Goal: Information Seeking & Learning: Learn about a topic

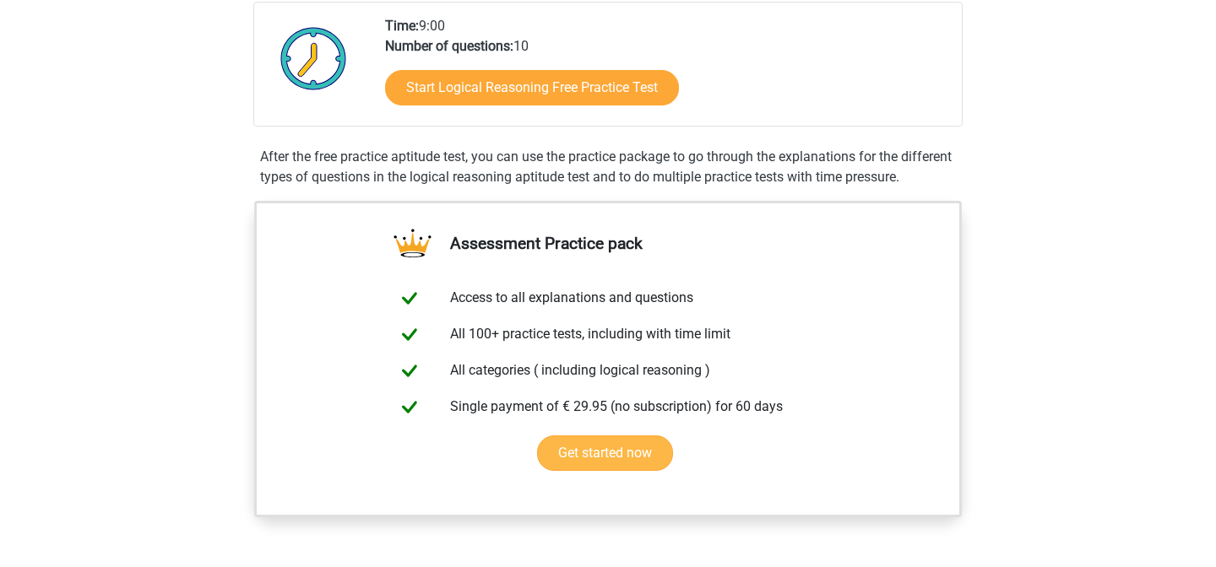
scroll to position [388, 0]
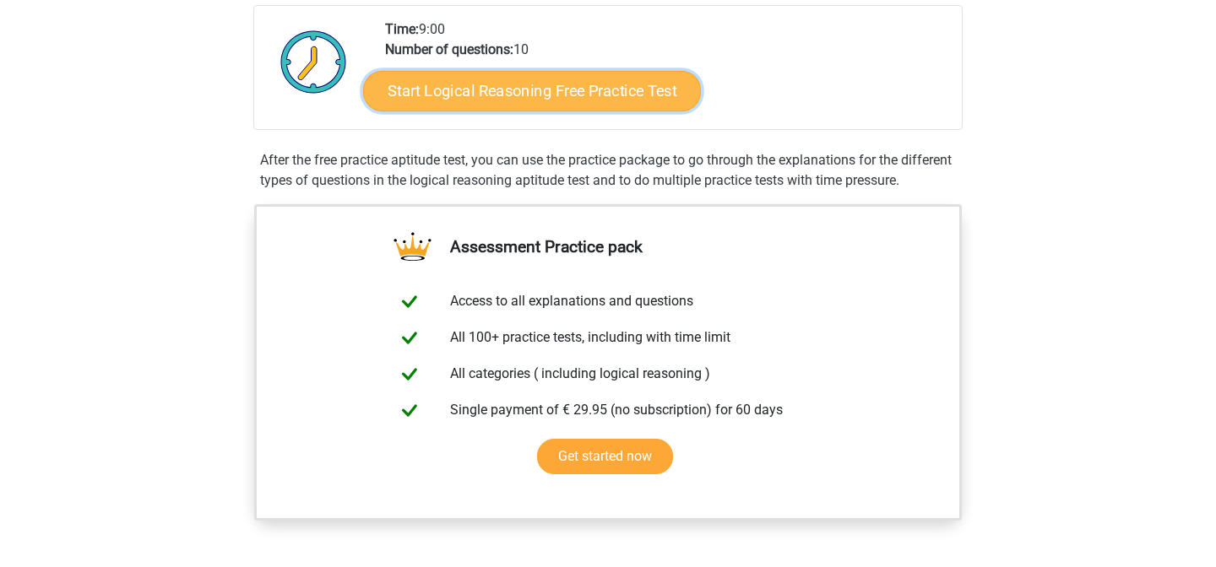
click at [475, 97] on link "Start Logical Reasoning Free Practice Test" at bounding box center [532, 90] width 338 height 41
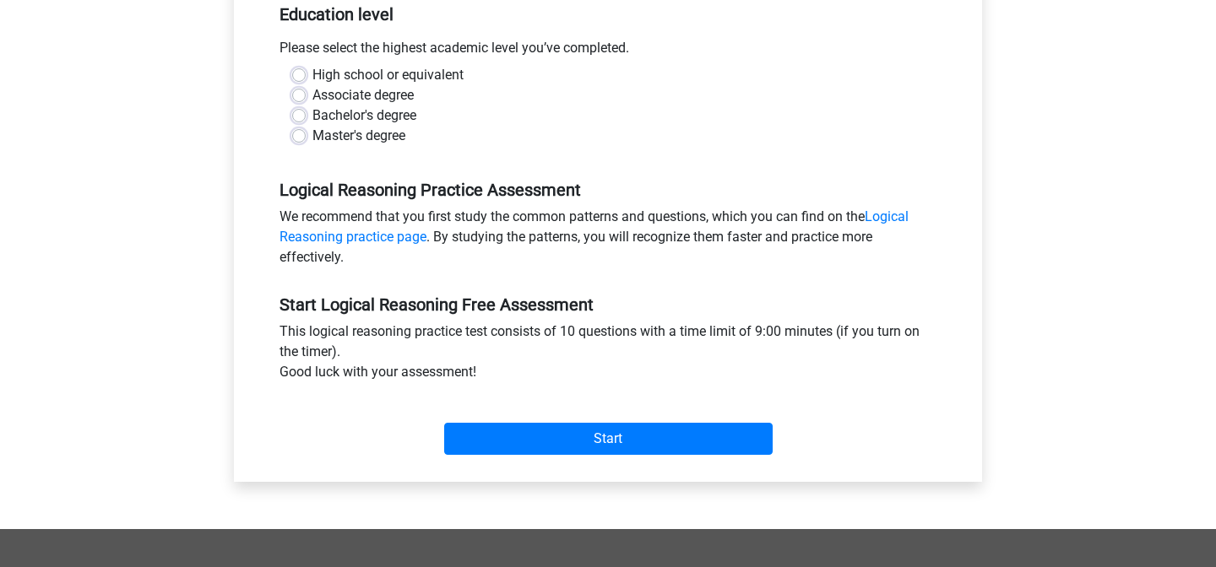
scroll to position [361, 0]
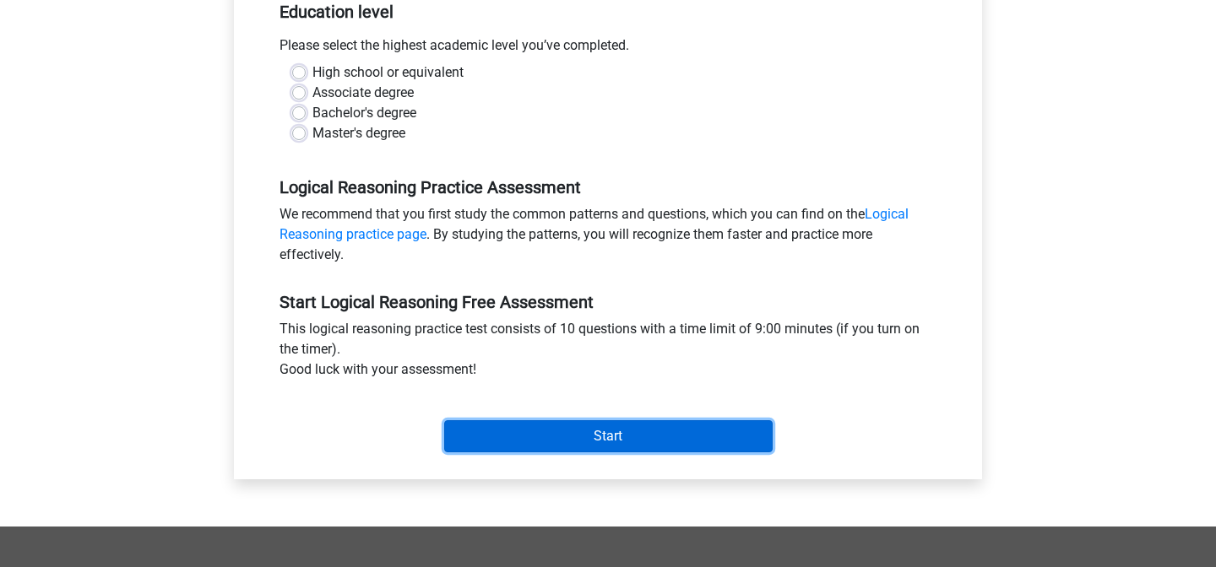
click at [469, 434] on input "Start" at bounding box center [608, 437] width 328 height 32
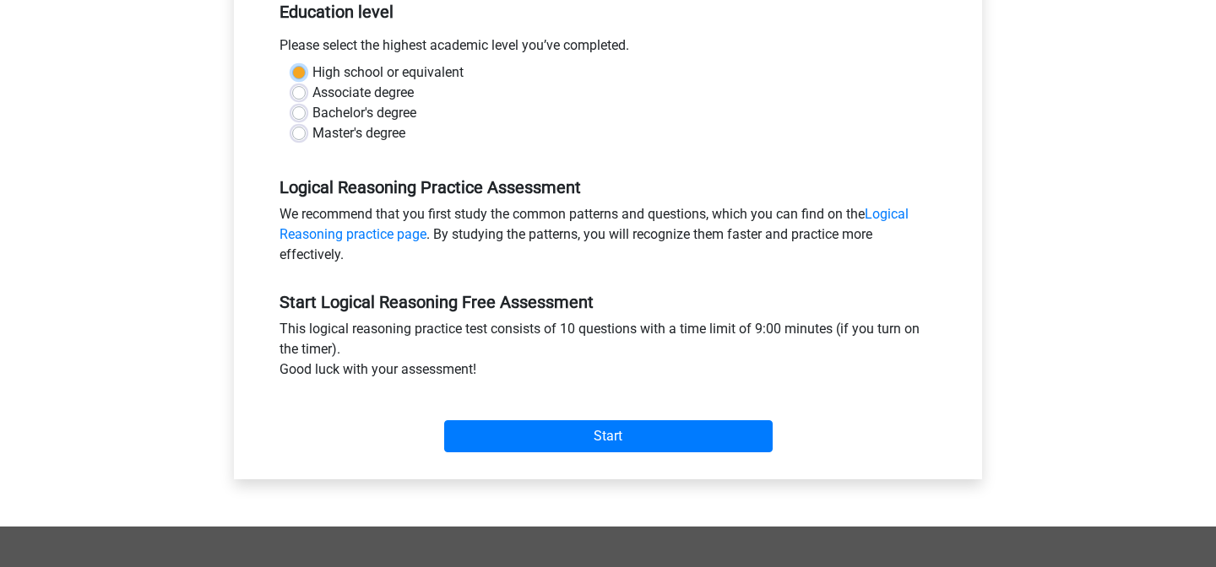
scroll to position [279, 0]
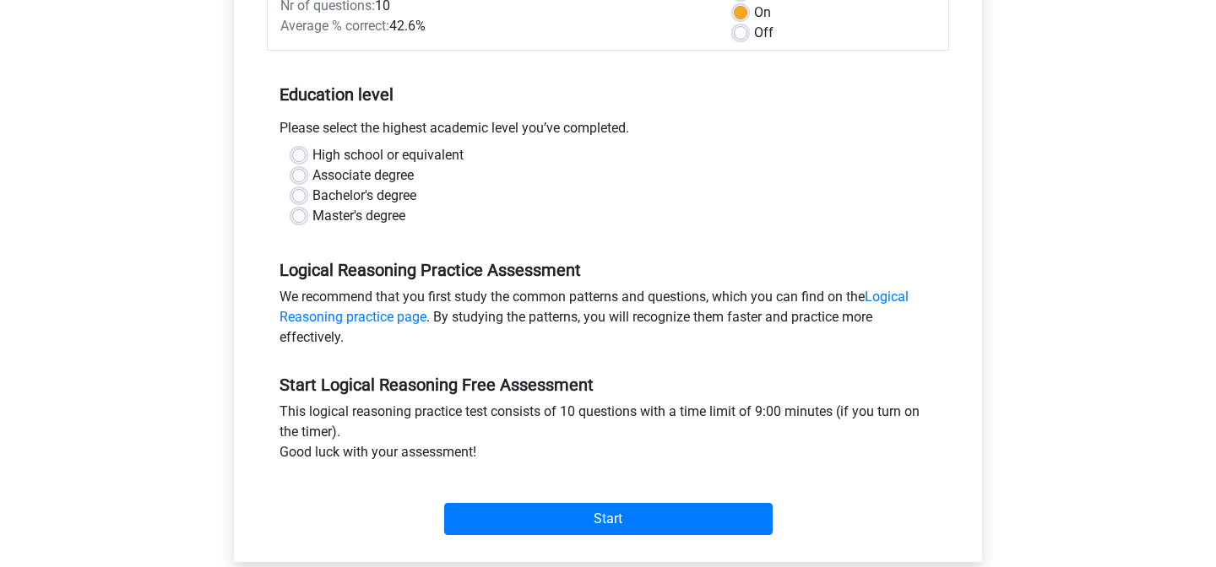
click at [474, 192] on div "Bachelor's degree" at bounding box center [608, 196] width 632 height 20
click at [312, 198] on label "Bachelor's degree" at bounding box center [364, 196] width 104 height 20
click at [295, 198] on input "Bachelor's degree" at bounding box center [299, 194] width 14 height 17
radio input "true"
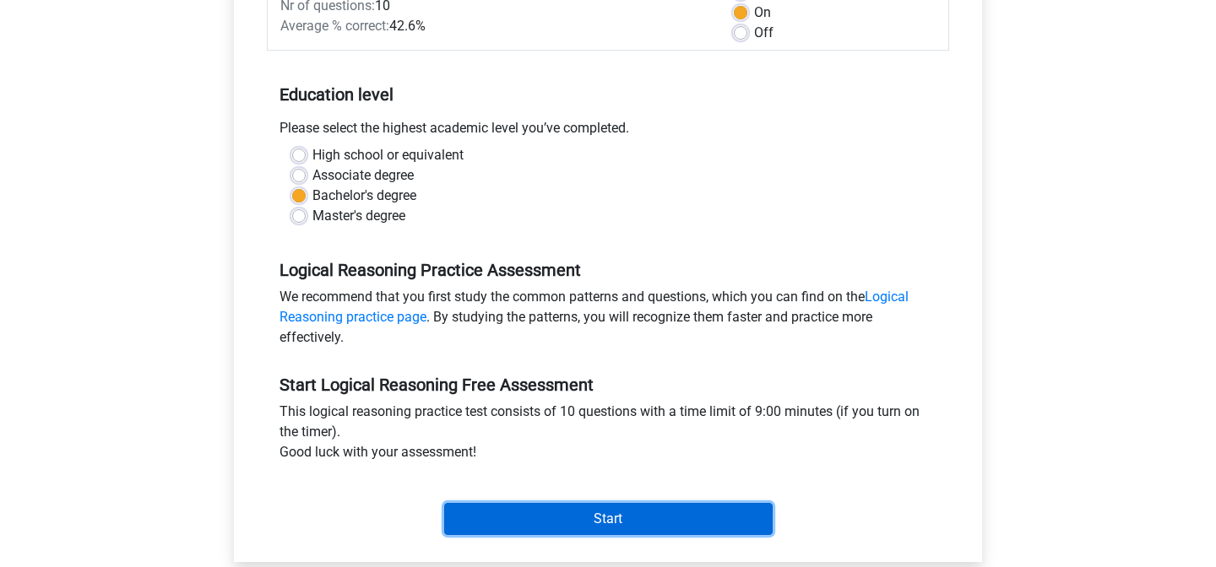
click at [537, 521] on input "Start" at bounding box center [608, 519] width 328 height 32
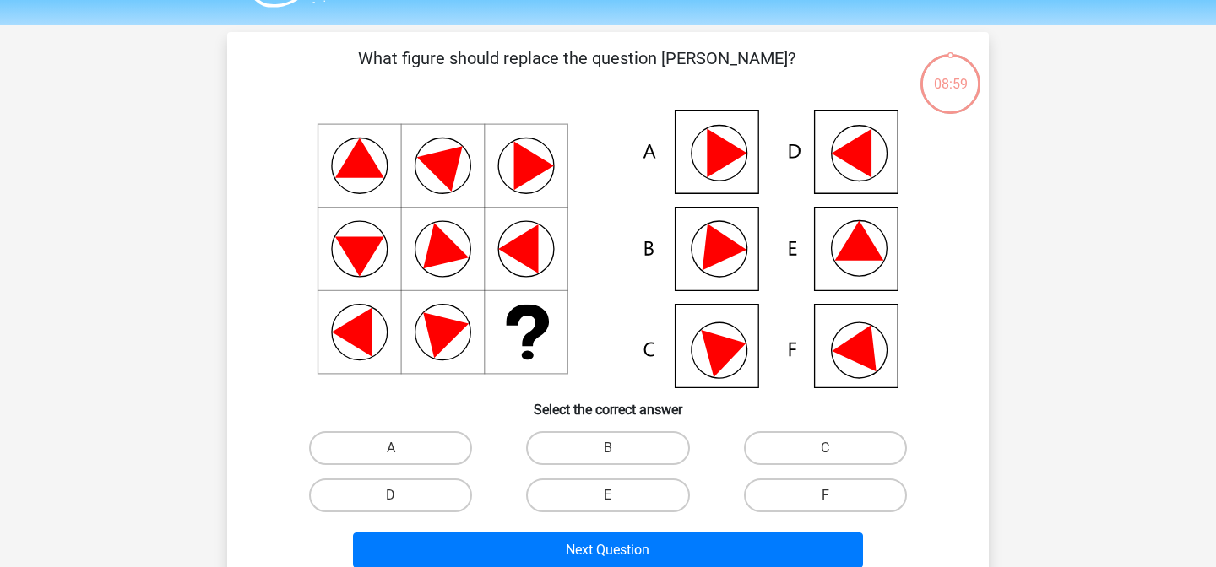
scroll to position [50, 0]
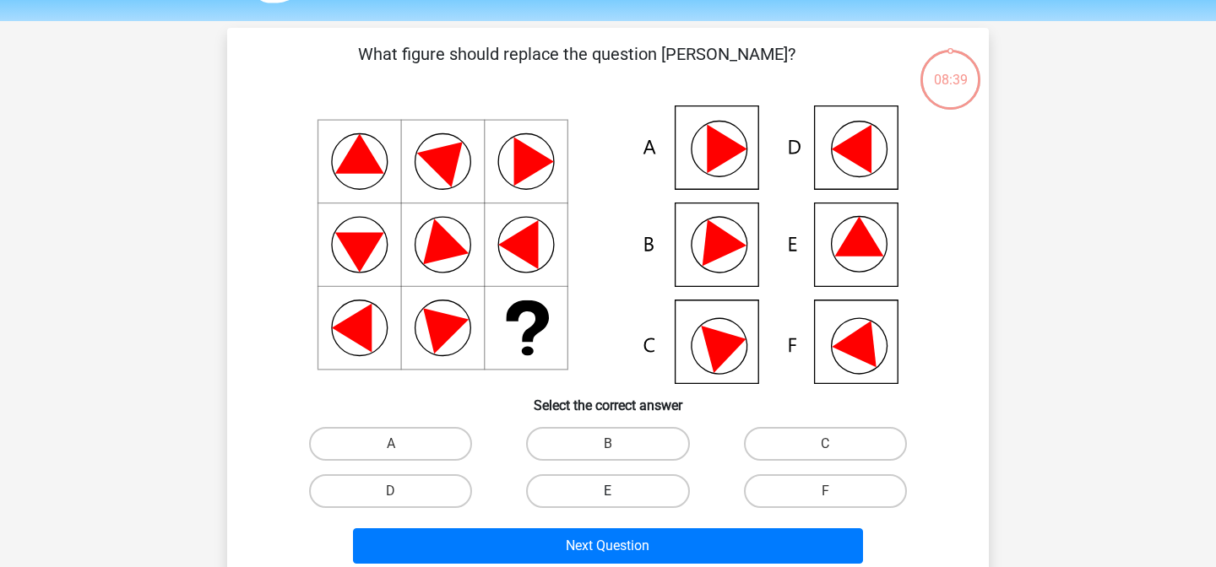
click at [567, 505] on label "E" at bounding box center [607, 492] width 163 height 34
click at [608, 502] on input "E" at bounding box center [613, 496] width 11 height 11
radio input "true"
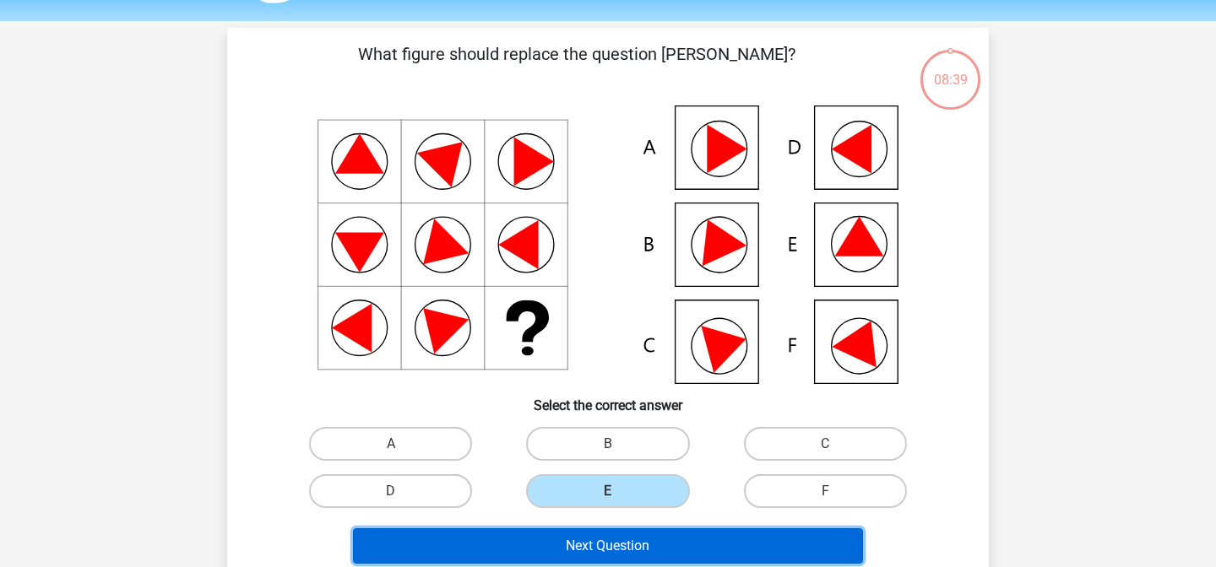
click at [622, 540] on button "Next Question" at bounding box center [608, 546] width 511 height 35
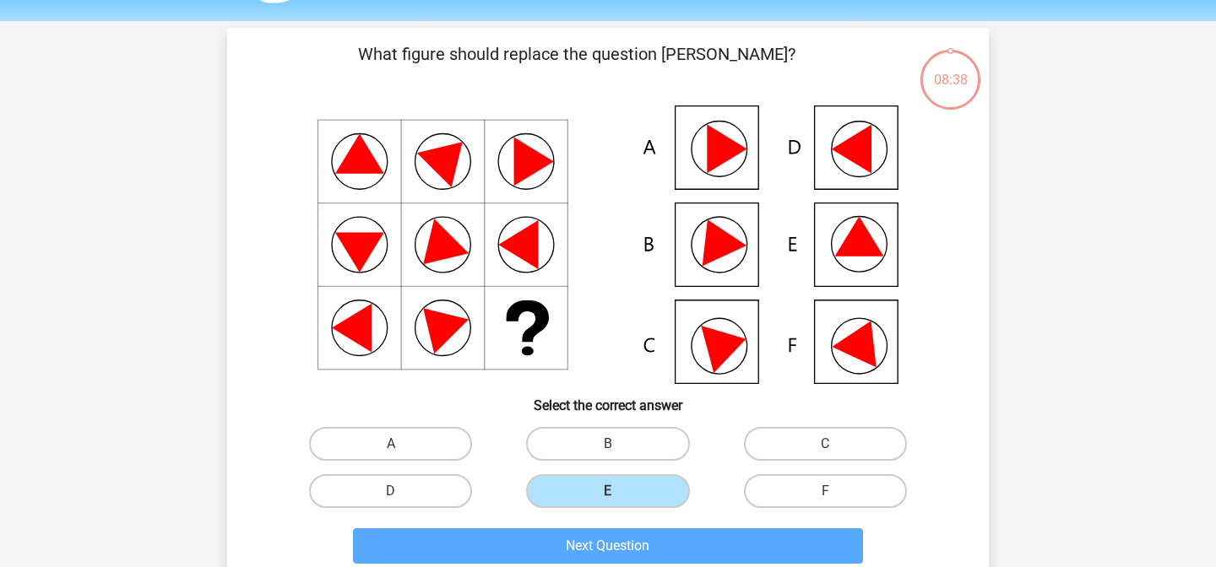
scroll to position [78, 0]
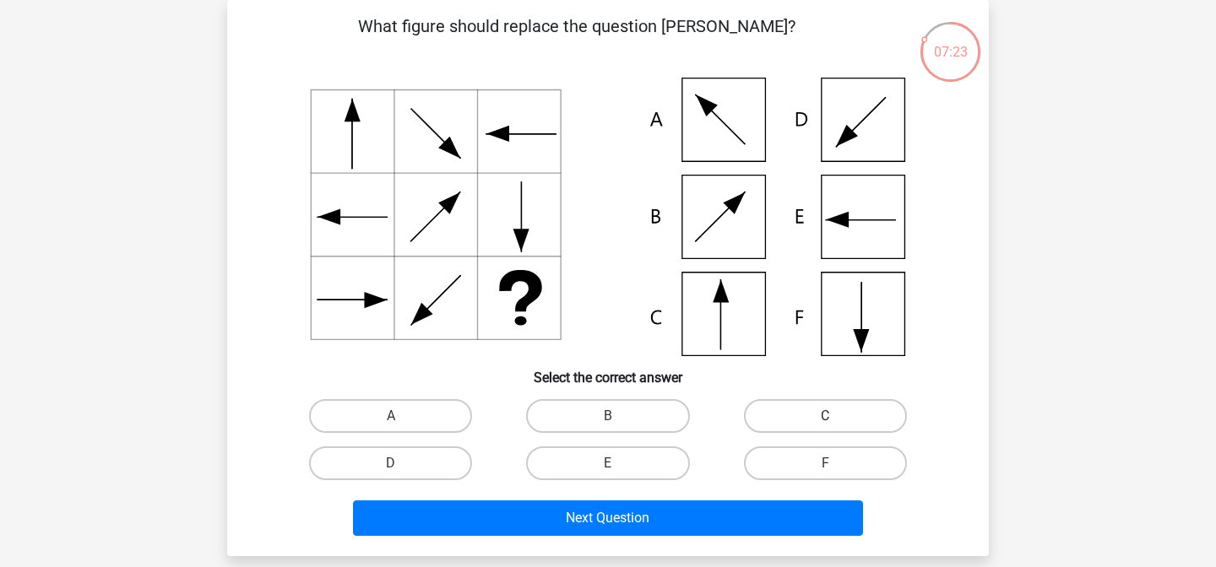
click at [787, 423] on label "C" at bounding box center [825, 416] width 163 height 34
click at [825, 423] on input "C" at bounding box center [830, 421] width 11 height 11
radio input "true"
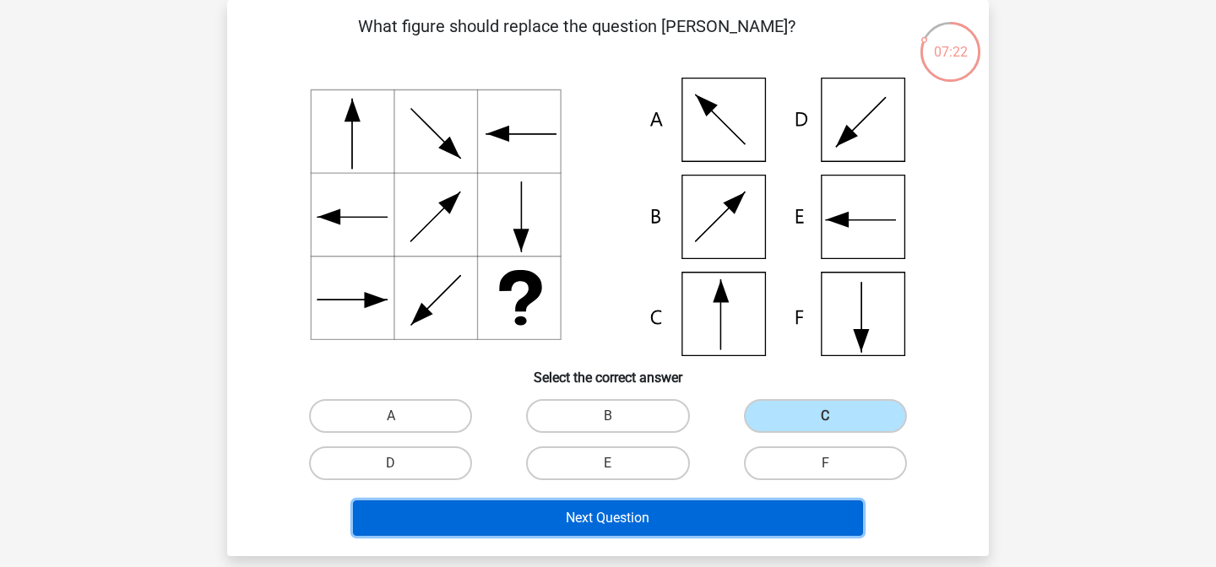
click at [658, 508] on button "Next Question" at bounding box center [608, 518] width 511 height 35
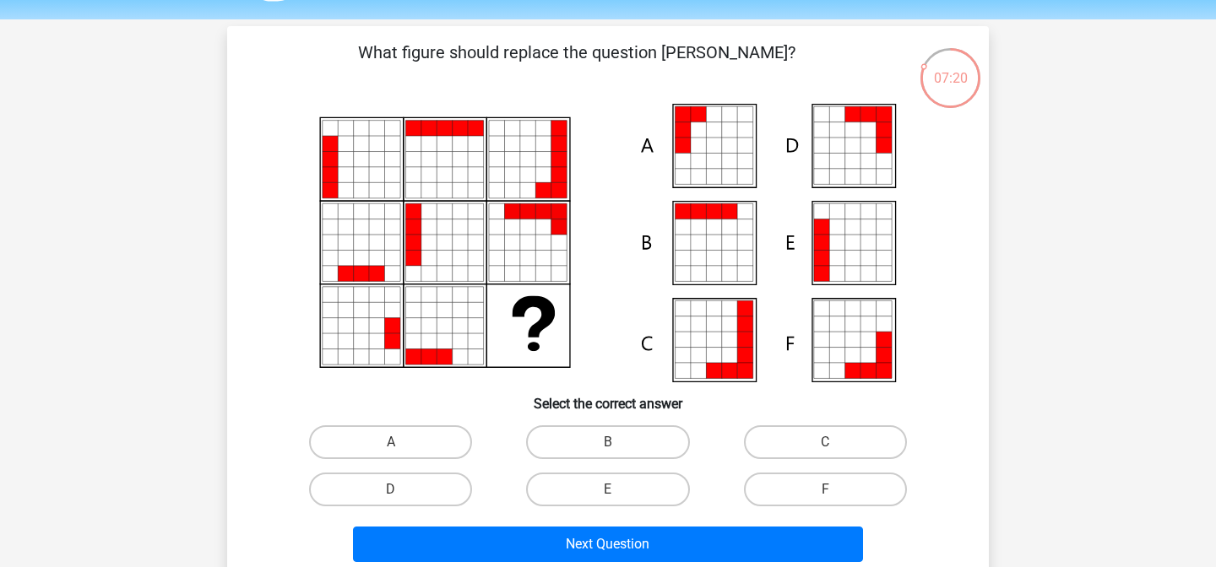
scroll to position [42, 0]
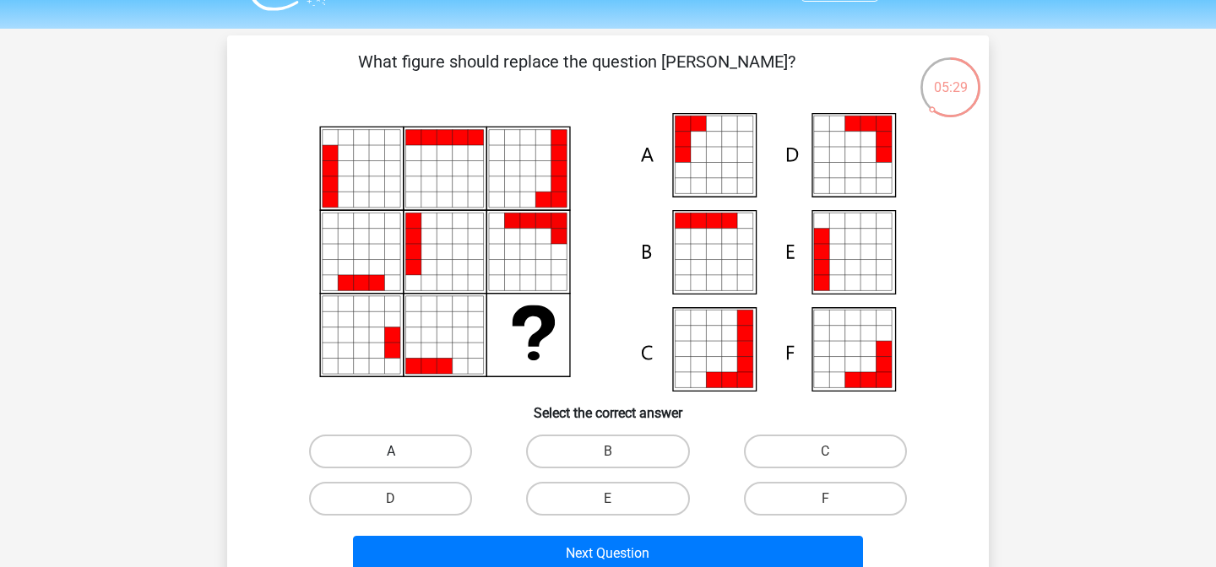
click at [405, 435] on label "A" at bounding box center [390, 452] width 163 height 34
click at [402, 452] on input "A" at bounding box center [396, 457] width 11 height 11
radio input "true"
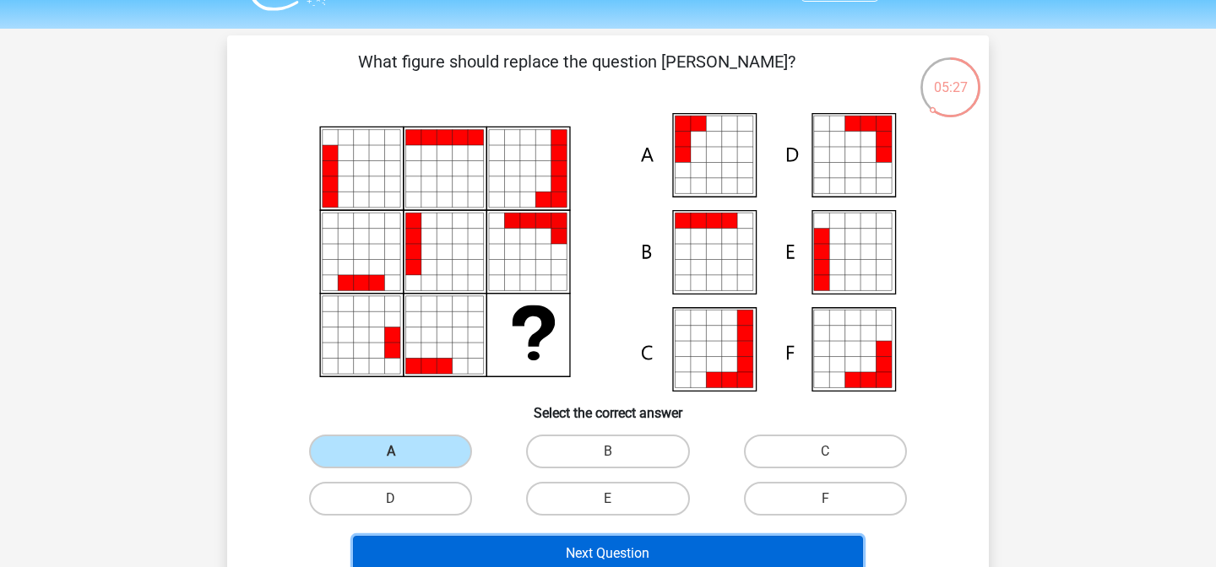
click at [623, 541] on button "Next Question" at bounding box center [608, 553] width 511 height 35
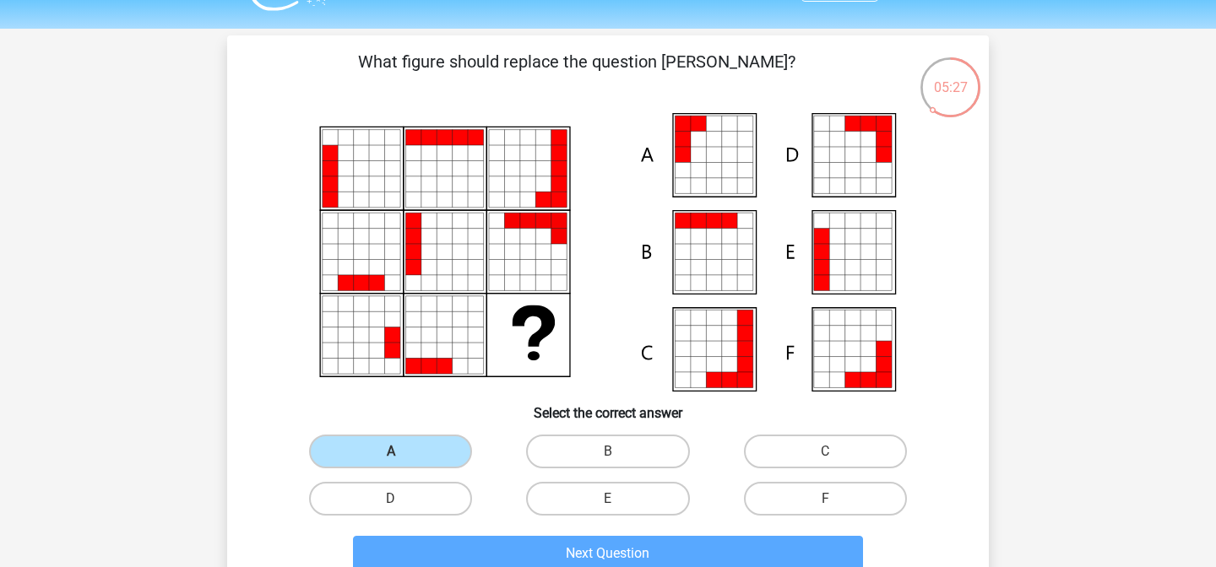
scroll to position [78, 0]
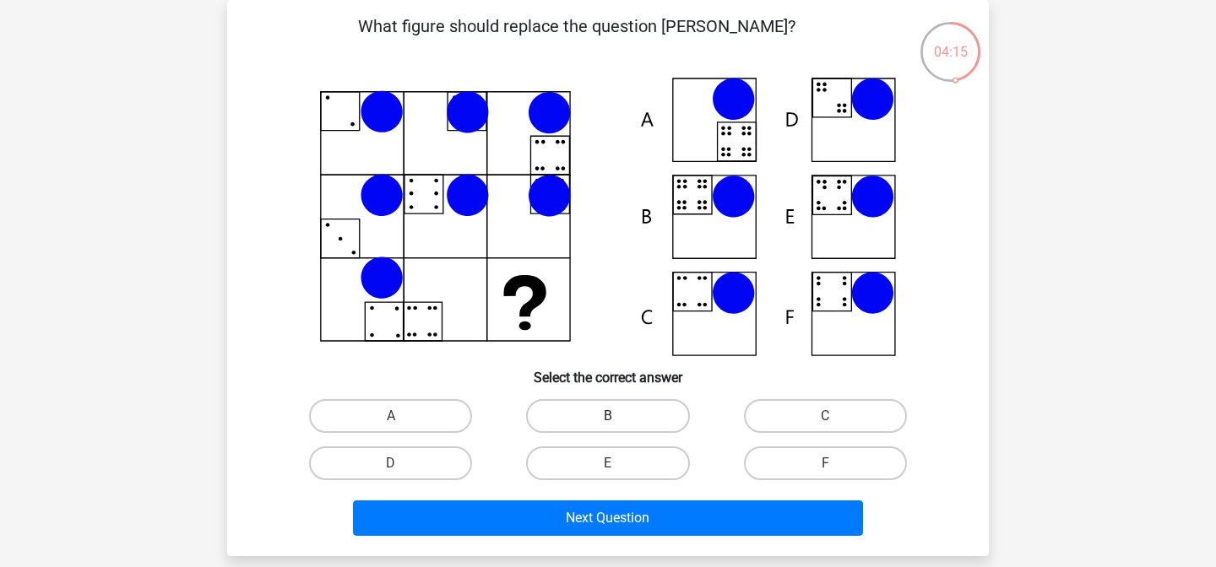
click at [642, 415] on label "B" at bounding box center [607, 416] width 163 height 34
click at [619, 416] on input "B" at bounding box center [613, 421] width 11 height 11
radio input "true"
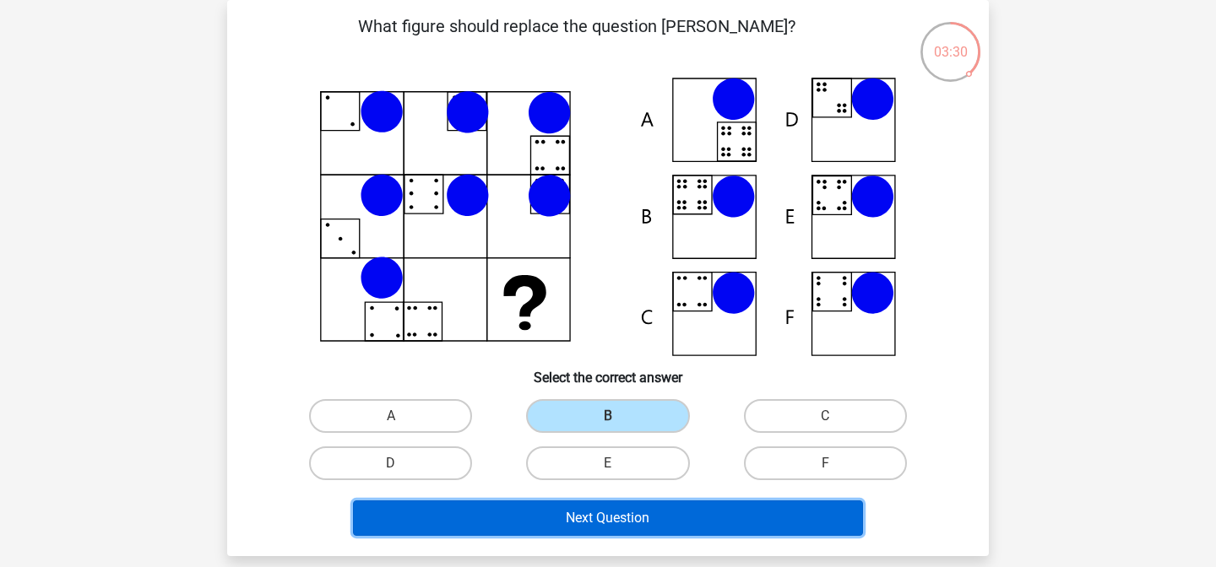
click at [616, 522] on button "Next Question" at bounding box center [608, 518] width 511 height 35
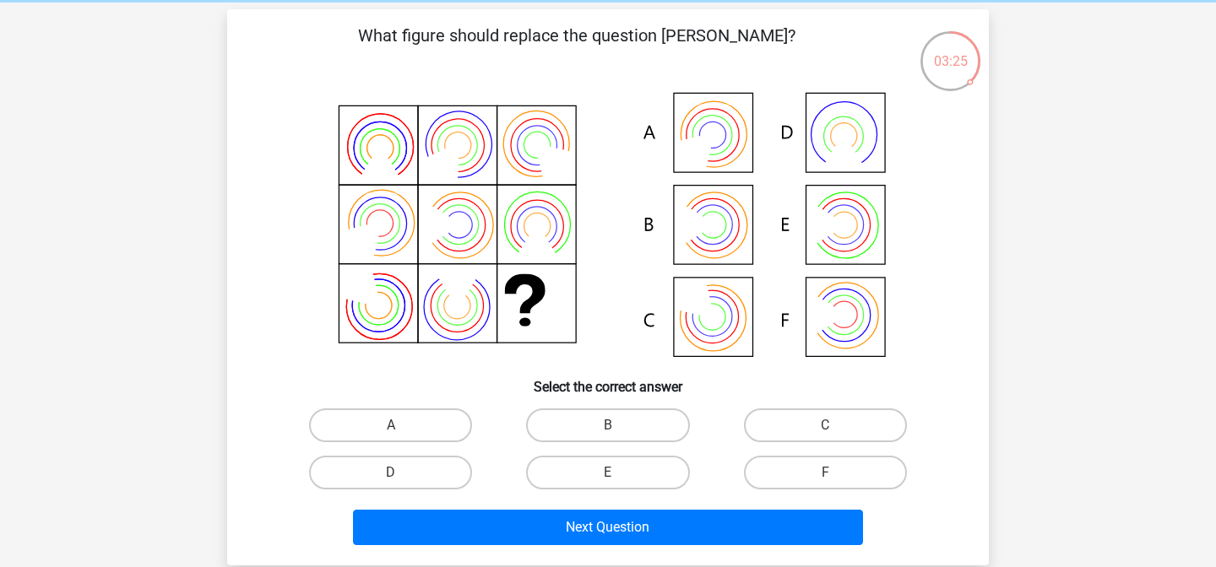
scroll to position [70, 0]
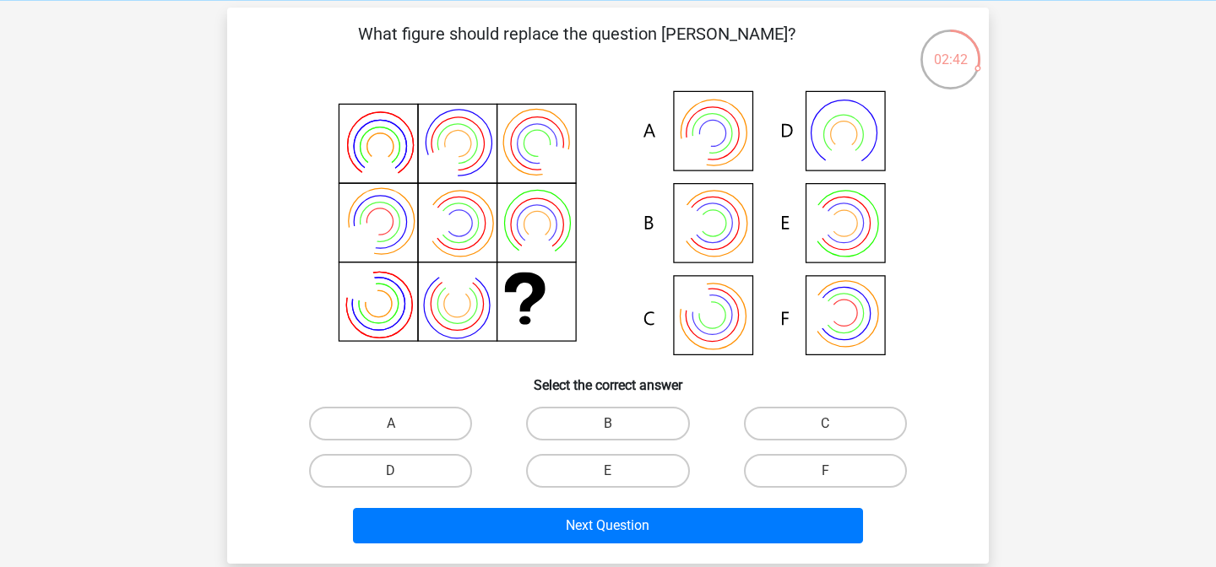
click at [828, 471] on input "F" at bounding box center [830, 476] width 11 height 11
radio input "true"
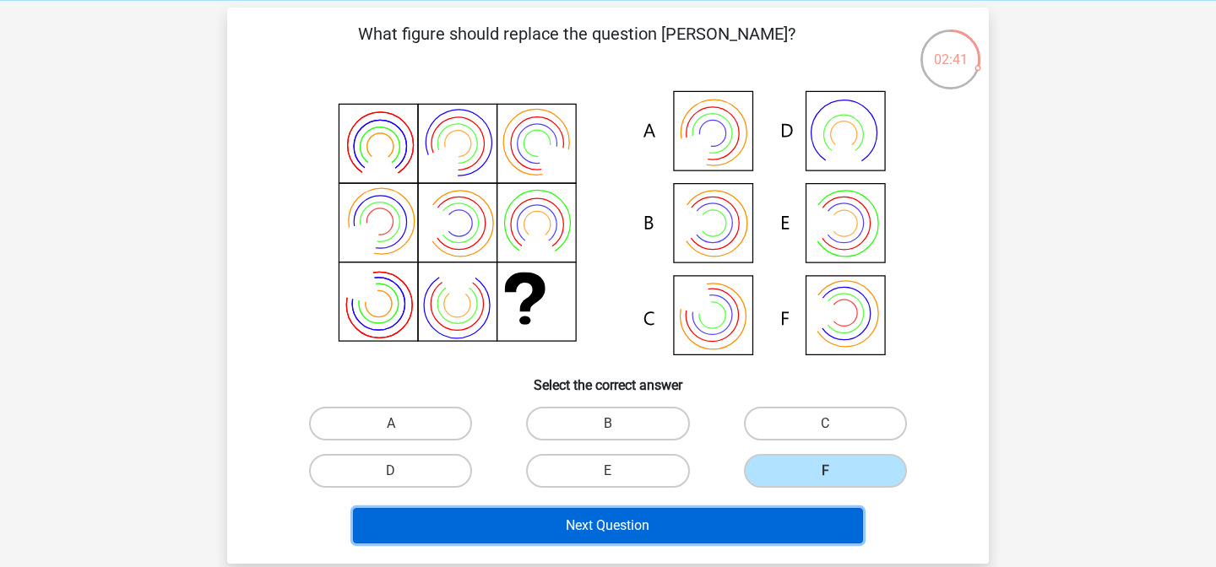
click at [774, 520] on button "Next Question" at bounding box center [608, 525] width 511 height 35
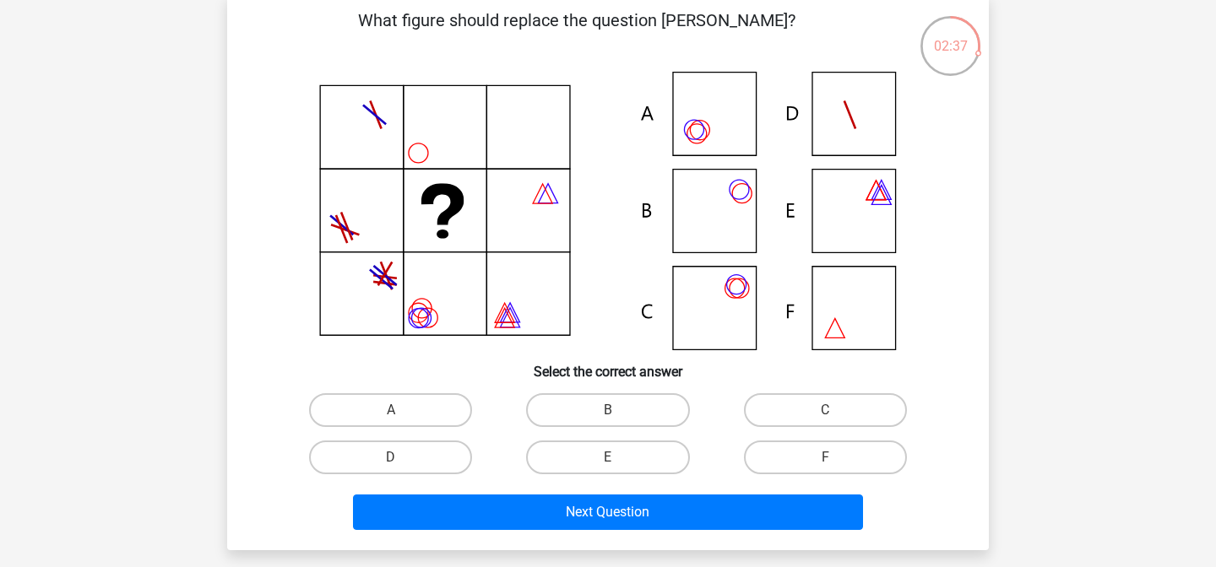
scroll to position [85, 0]
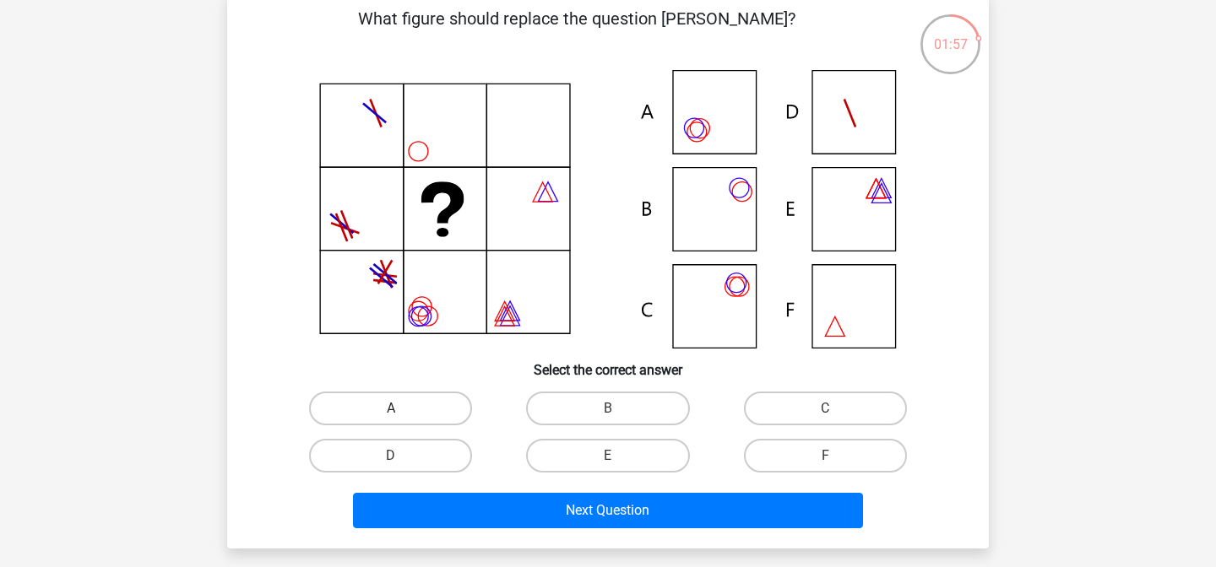
click at [392, 421] on label "A" at bounding box center [390, 409] width 163 height 34
click at [392, 420] on input "A" at bounding box center [396, 414] width 11 height 11
radio input "true"
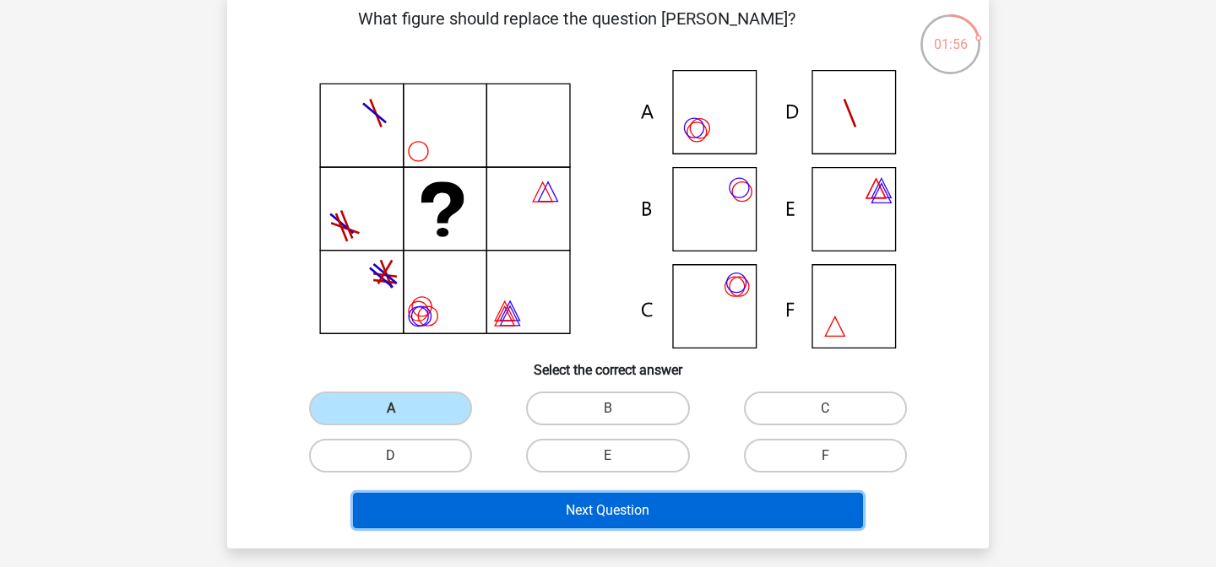
click at [527, 519] on button "Next Question" at bounding box center [608, 510] width 511 height 35
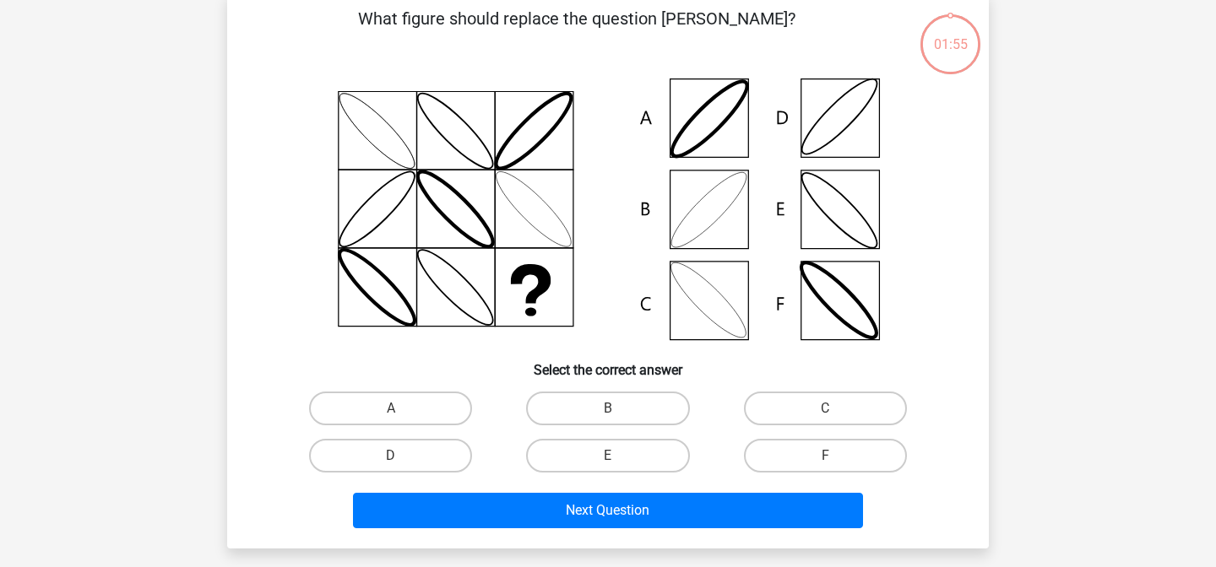
scroll to position [78, 0]
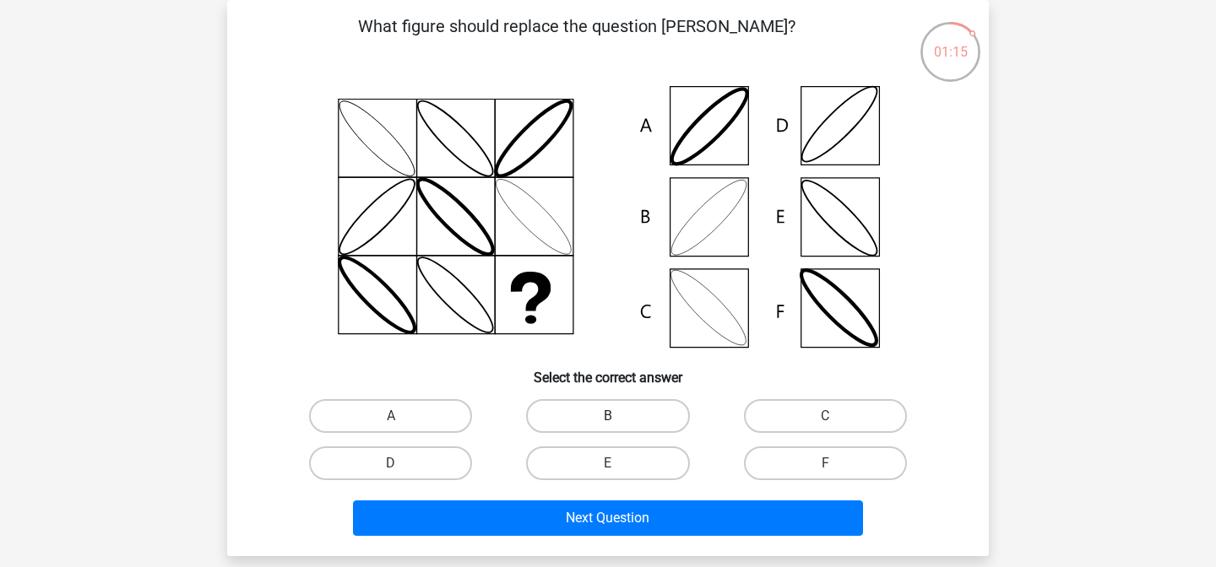
click at [592, 415] on label "B" at bounding box center [607, 416] width 163 height 34
click at [608, 416] on input "B" at bounding box center [613, 421] width 11 height 11
radio input "true"
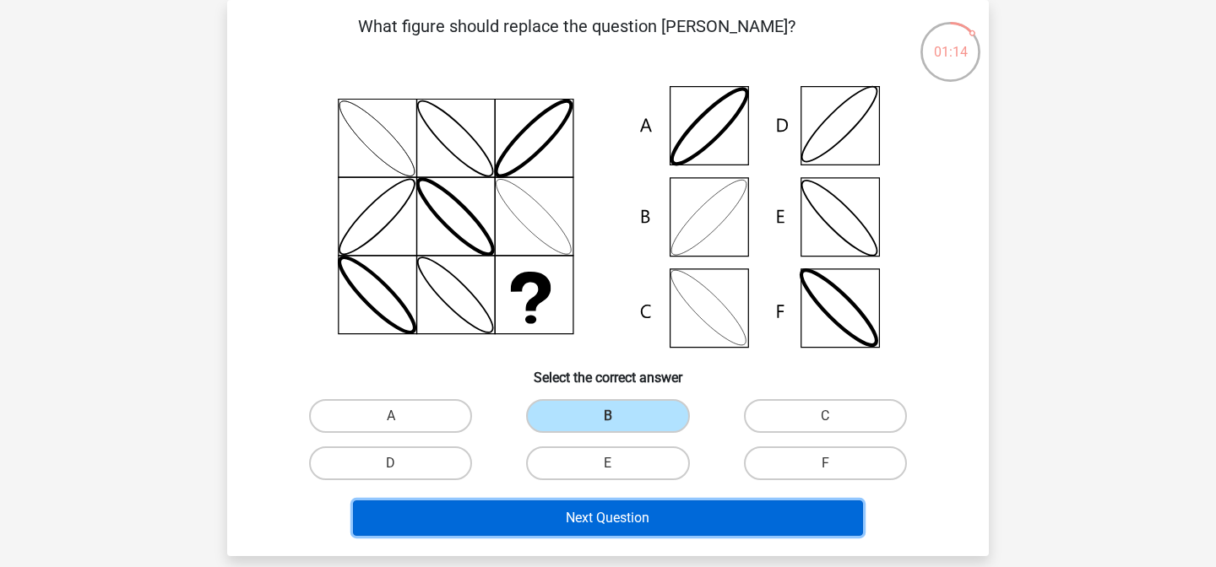
click at [667, 518] on button "Next Question" at bounding box center [608, 518] width 511 height 35
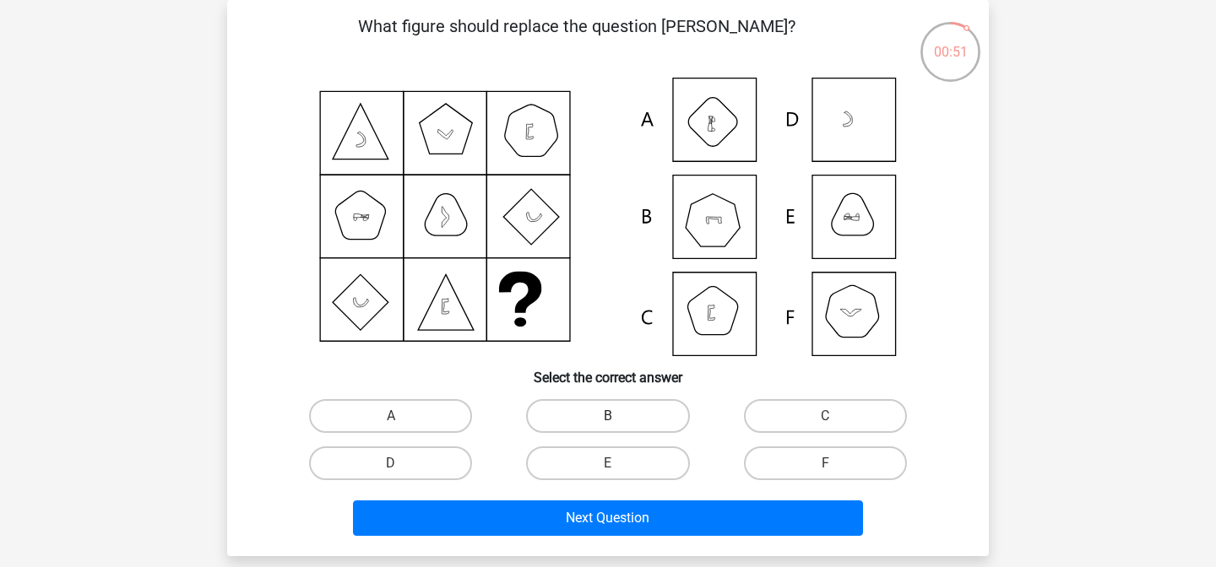
click at [594, 416] on label "B" at bounding box center [607, 416] width 163 height 34
click at [608, 416] on input "B" at bounding box center [613, 421] width 11 height 11
radio input "true"
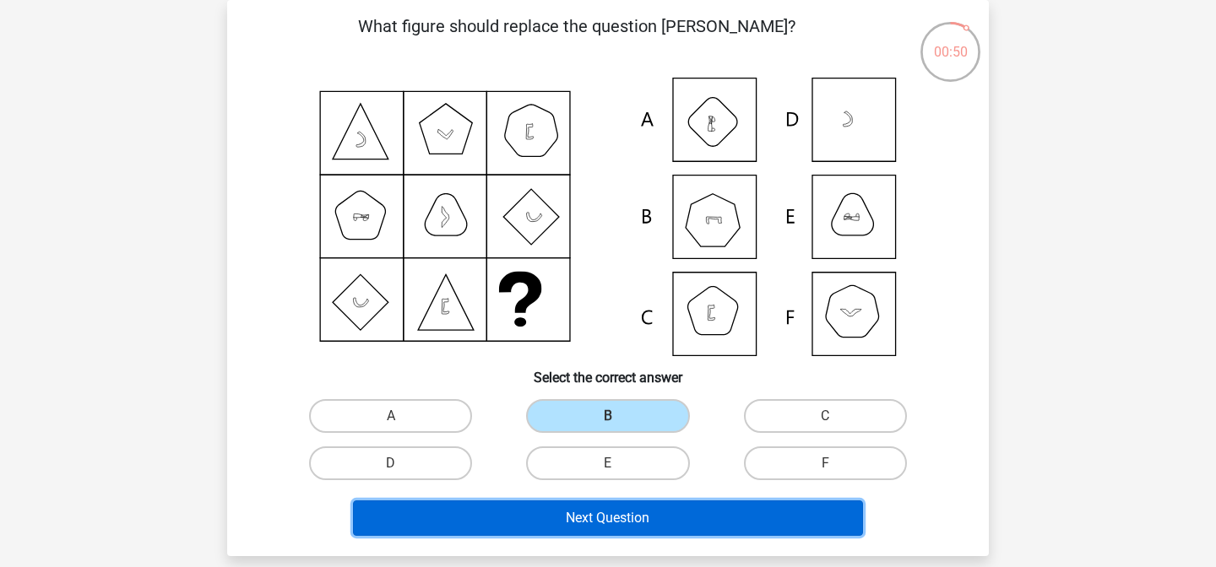
click at [654, 509] on button "Next Question" at bounding box center [608, 518] width 511 height 35
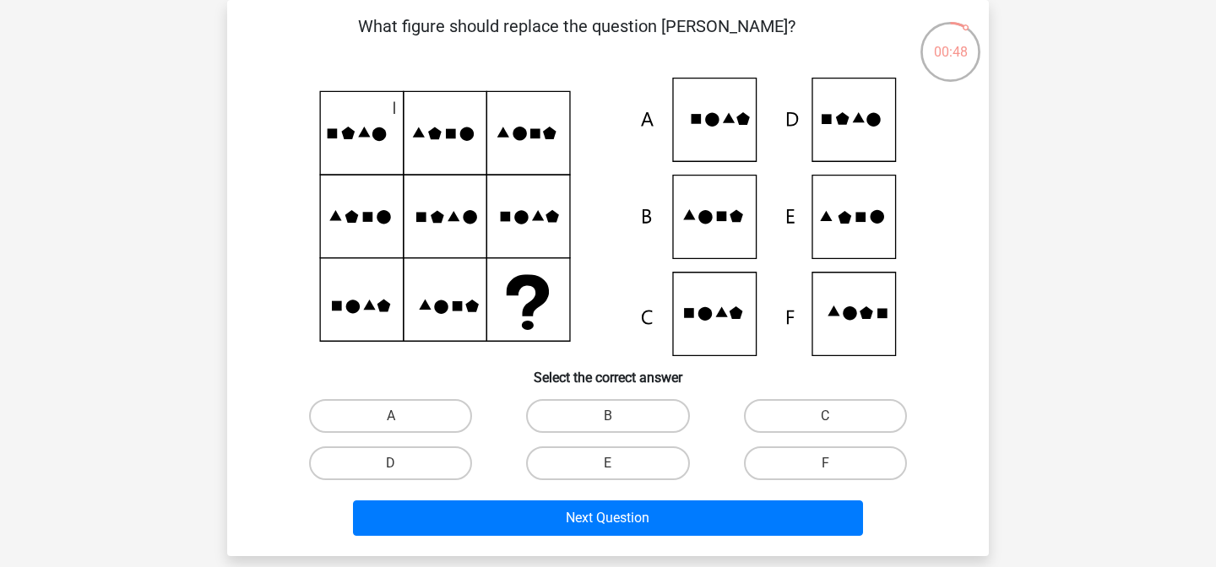
scroll to position [59, 0]
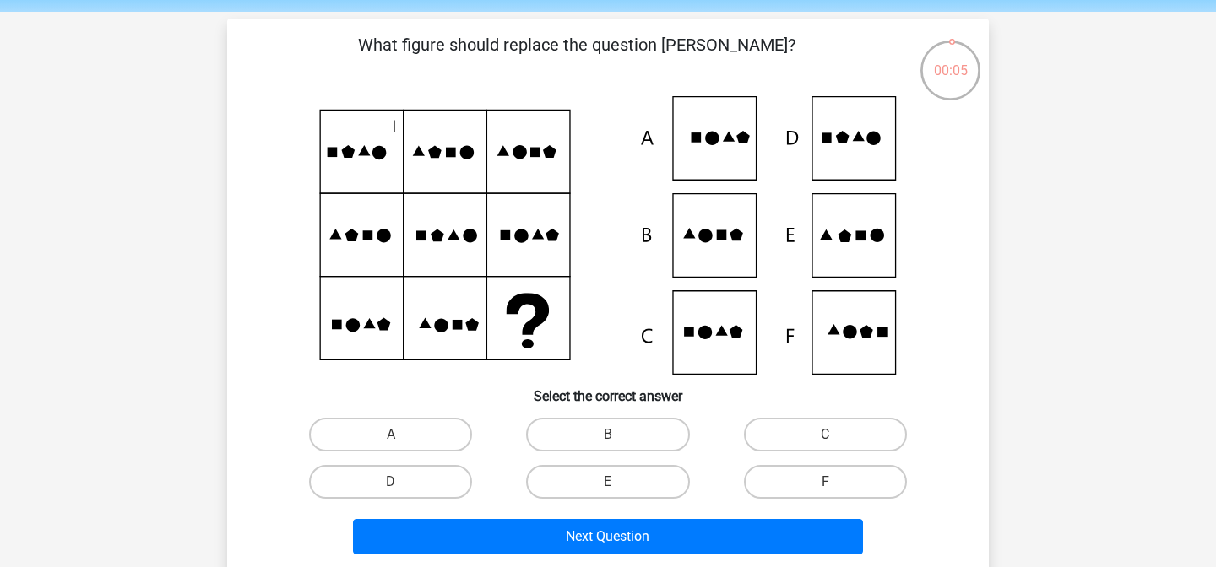
click at [608, 487] on input "E" at bounding box center [613, 487] width 11 height 11
radio input "true"
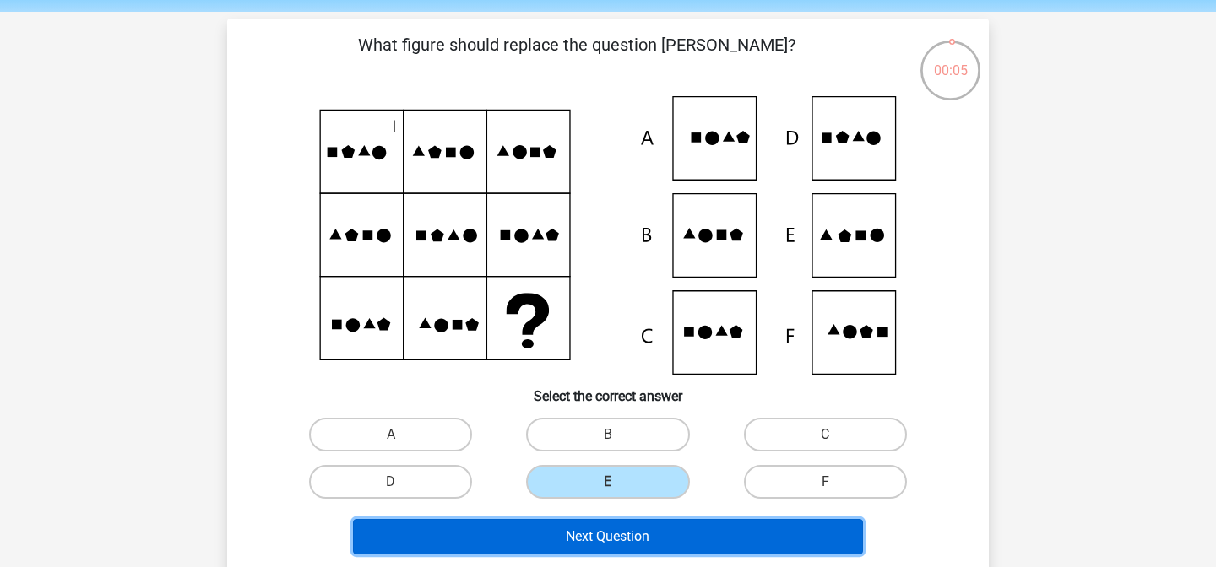
click at [611, 533] on button "Next Question" at bounding box center [608, 536] width 511 height 35
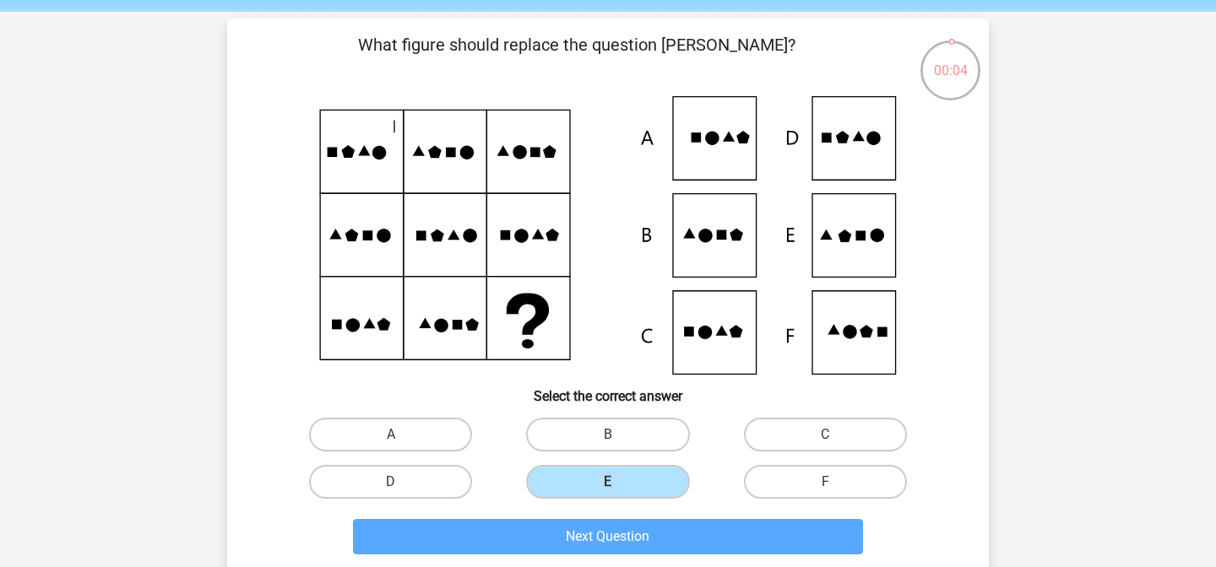
scroll to position [78, 0]
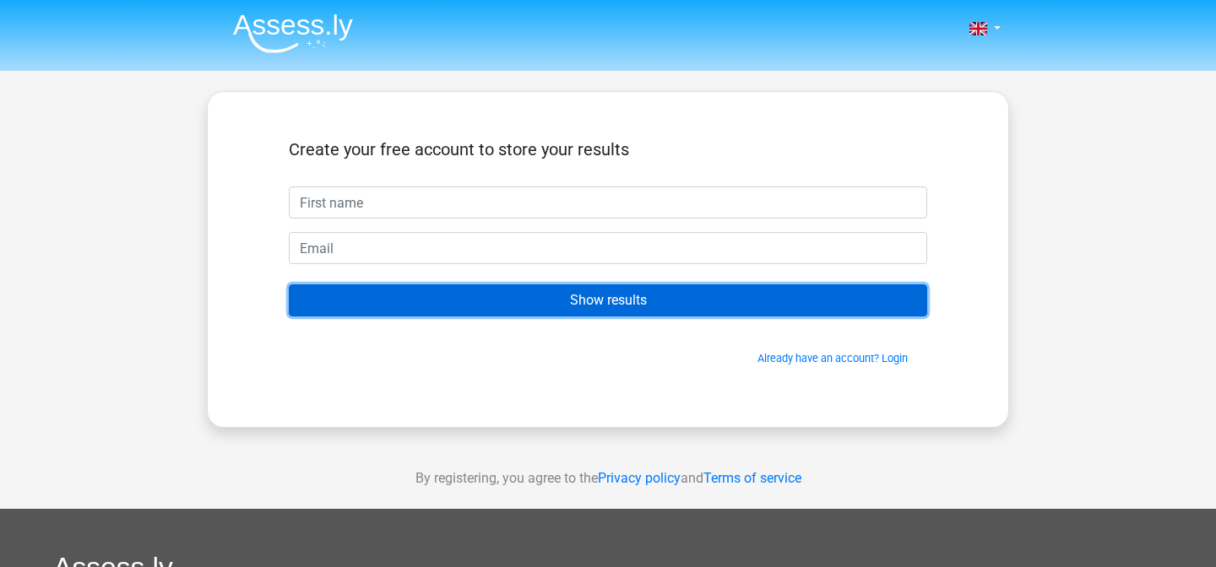
click at [518, 301] on input "Show results" at bounding box center [608, 301] width 638 height 32
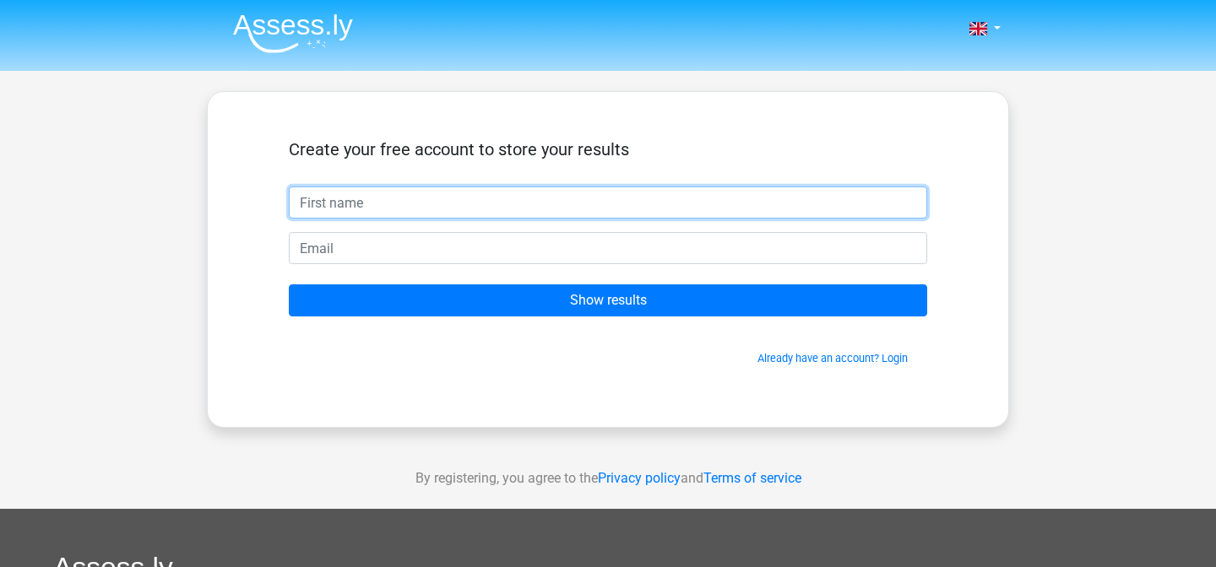
click at [356, 201] on input "text" at bounding box center [608, 203] width 638 height 32
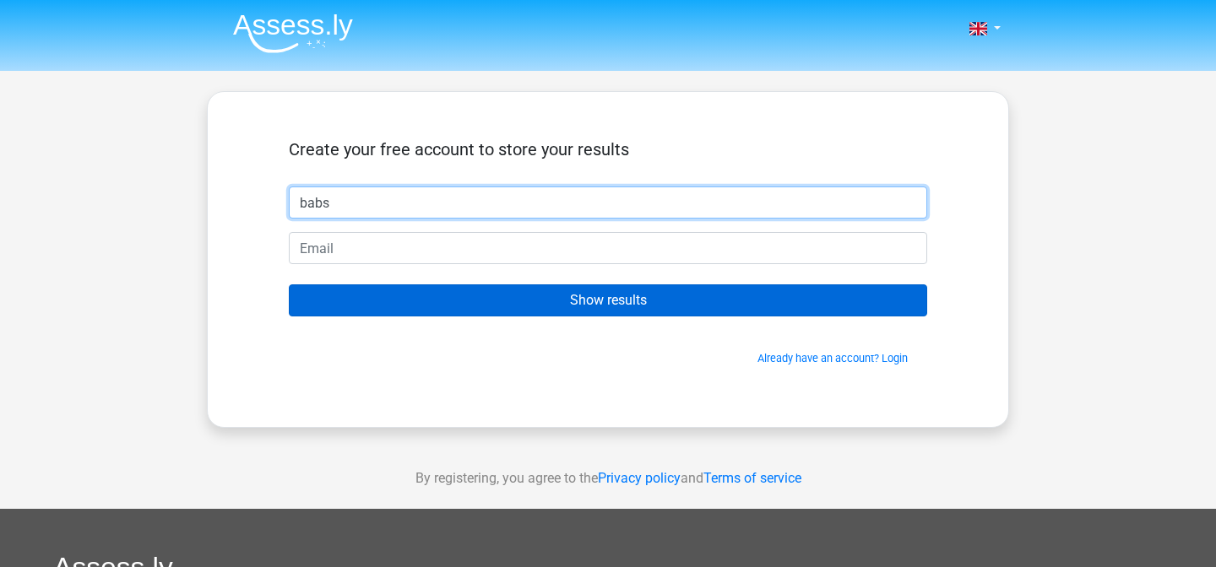
type input "babs"
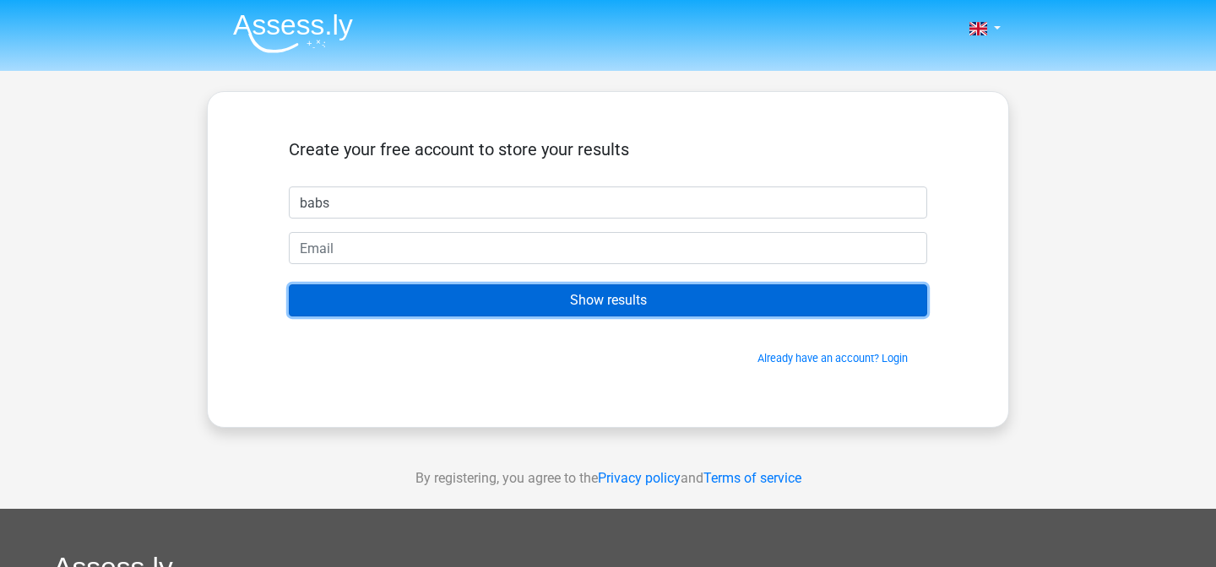
click at [404, 312] on input "Show results" at bounding box center [608, 301] width 638 height 32
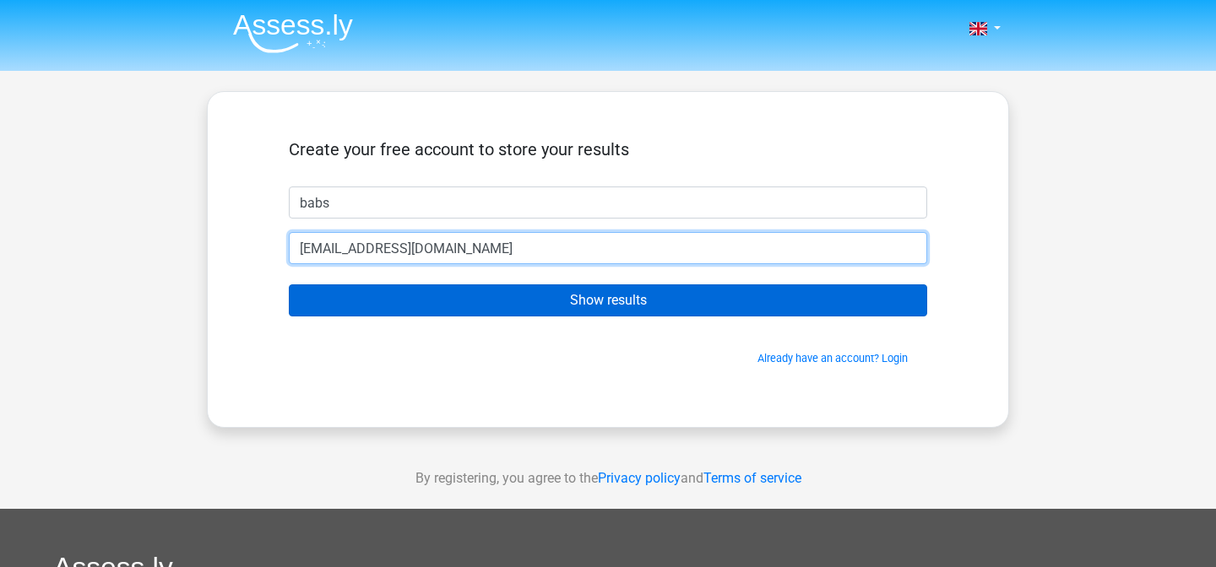
type input "[EMAIL_ADDRESS][DOMAIN_NAME]"
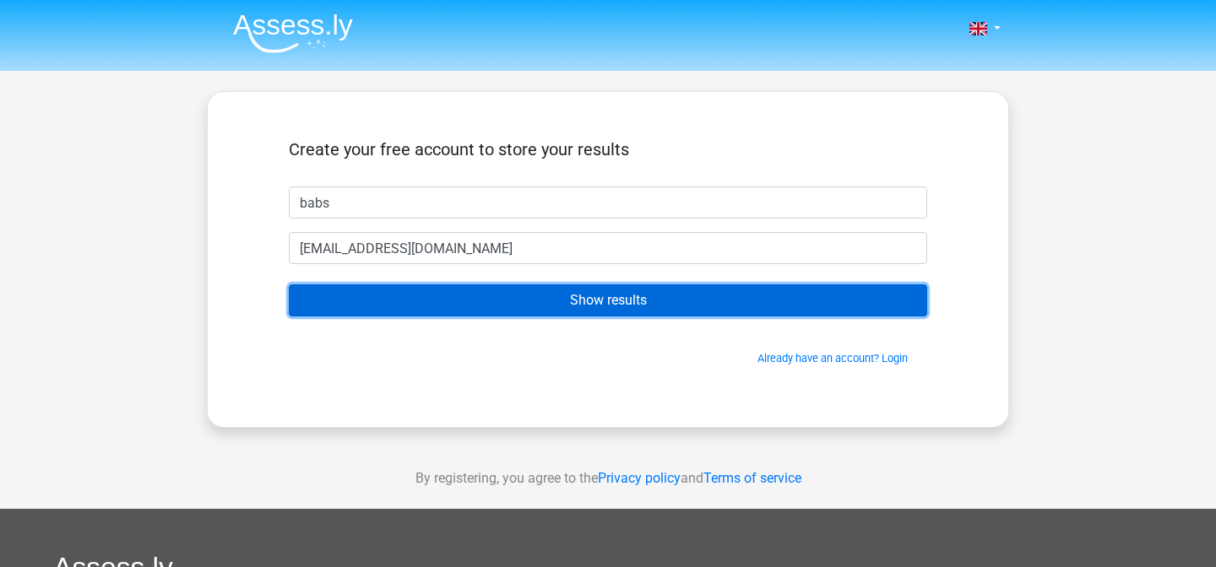
click at [459, 293] on input "Show results" at bounding box center [608, 301] width 638 height 32
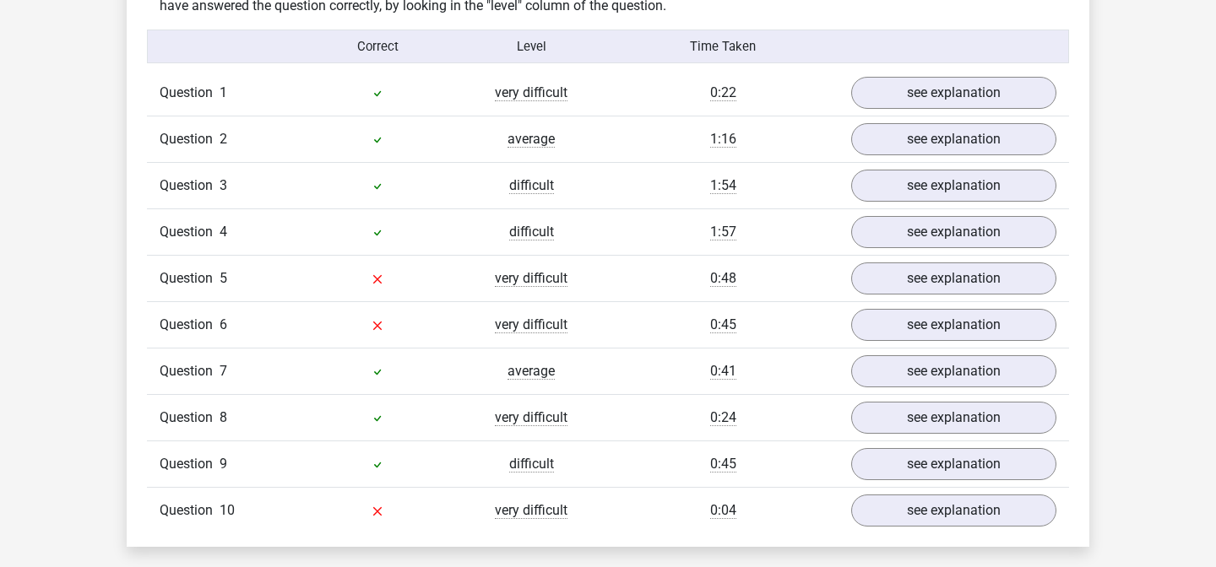
scroll to position [1367, 0]
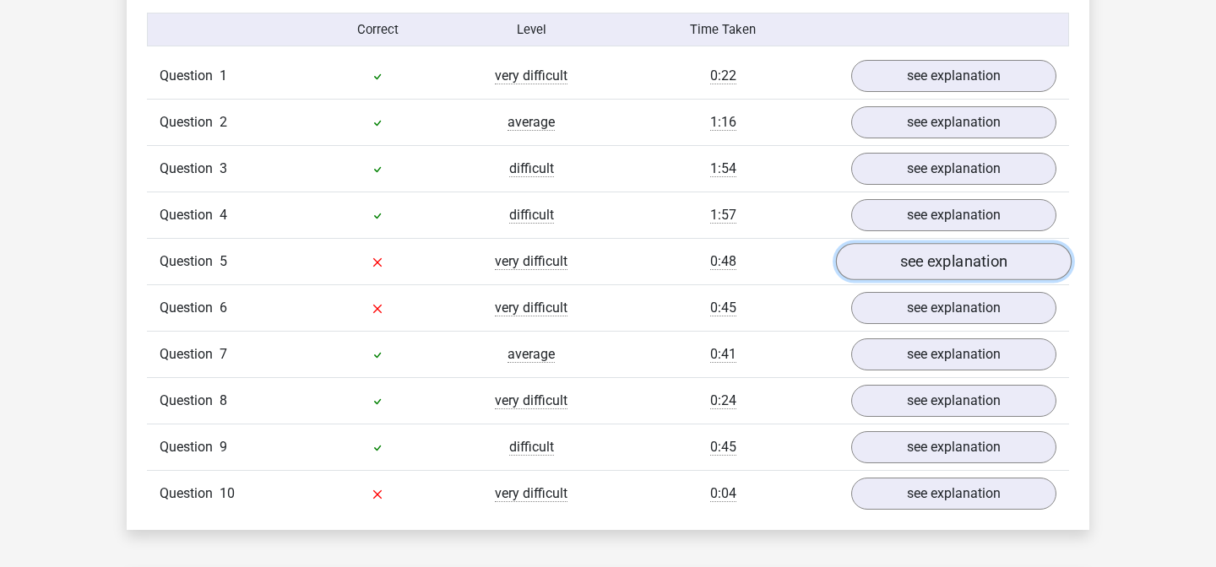
click at [914, 272] on link "see explanation" at bounding box center [954, 262] width 236 height 37
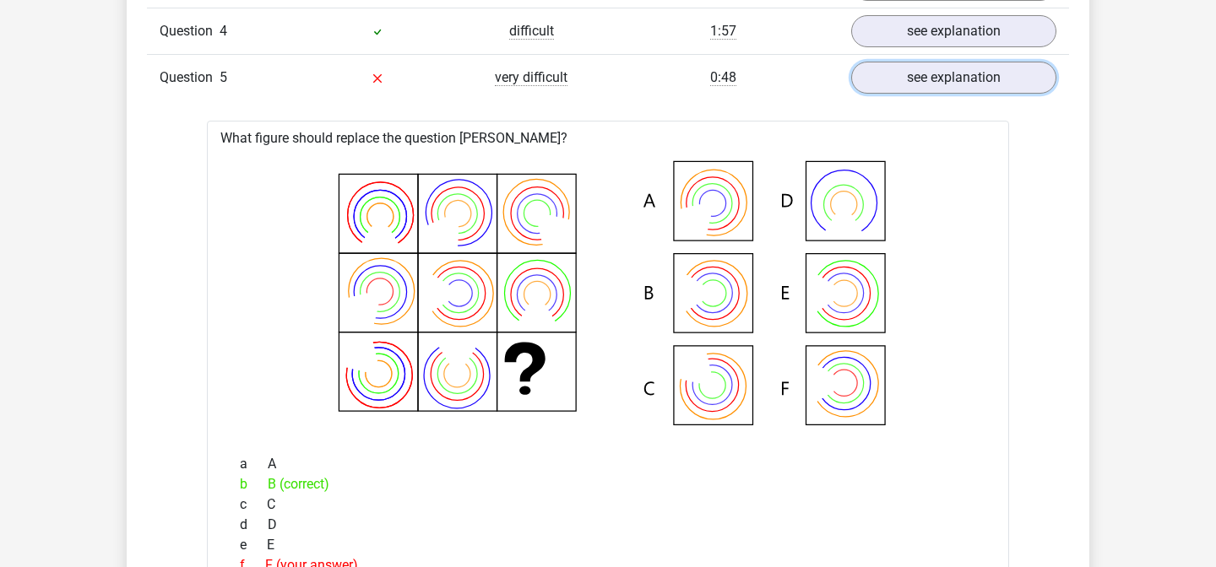
scroll to position [1550, 0]
